Goal: Task Accomplishment & Management: Complete application form

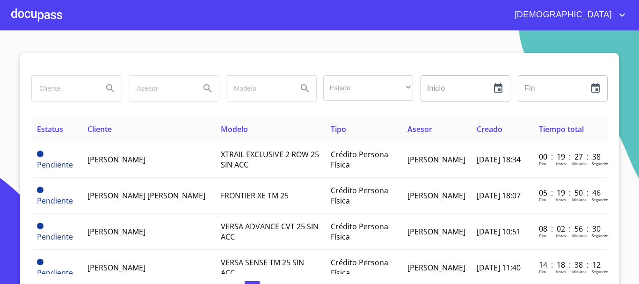
click at [51, 20] on div at bounding box center [36, 15] width 51 height 30
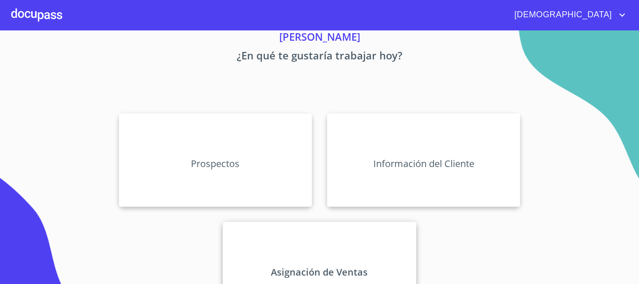
scroll to position [78, 0]
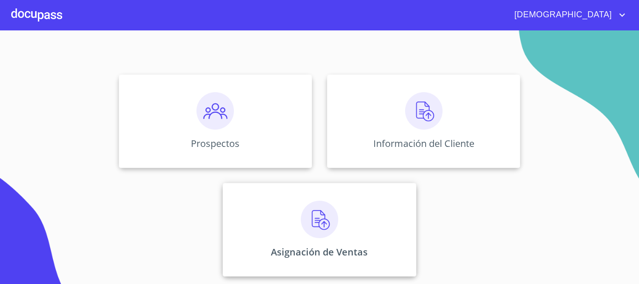
click at [322, 226] on img at bounding box center [319, 219] width 37 height 37
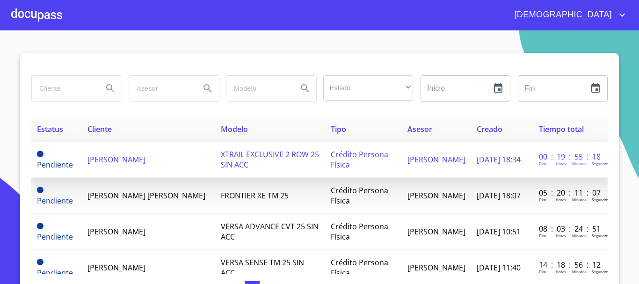
click at [130, 154] on span "[PERSON_NAME]" at bounding box center [117, 159] width 58 height 10
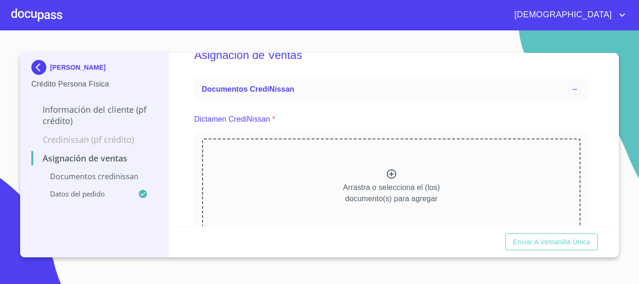
scroll to position [47, 0]
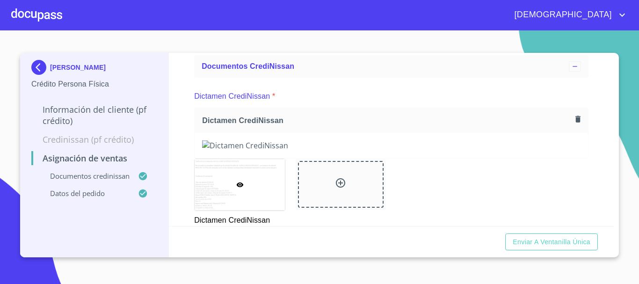
click at [398, 151] on img at bounding box center [391, 145] width 379 height 10
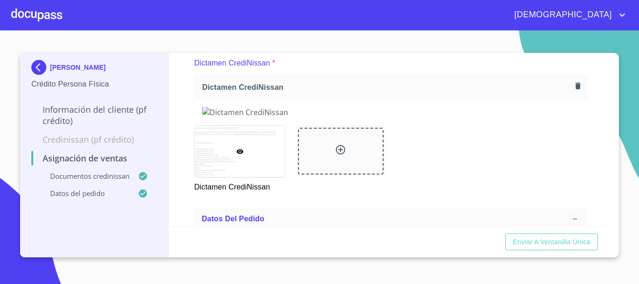
scroll to position [94, 0]
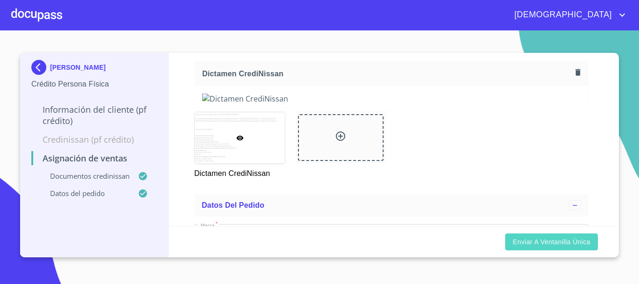
click at [555, 237] on span "Enviar a Ventanilla única" at bounding box center [552, 242] width 78 height 12
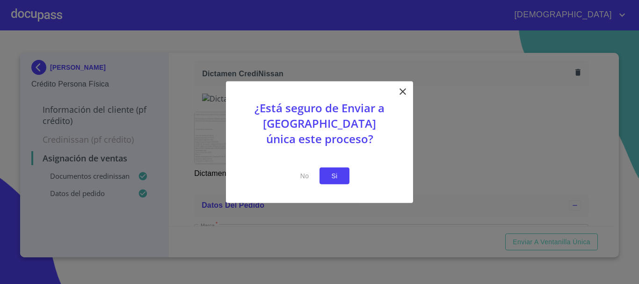
click at [343, 178] on button "Si" at bounding box center [335, 175] width 30 height 17
